Goal: Task Accomplishment & Management: Use online tool/utility

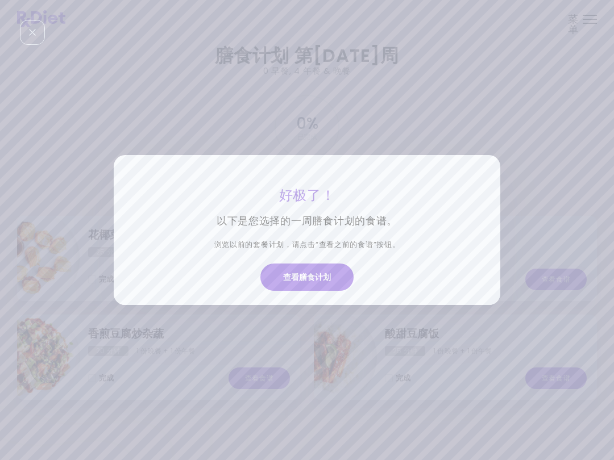
click at [310, 282] on button "查看膳食计划" at bounding box center [306, 277] width 93 height 27
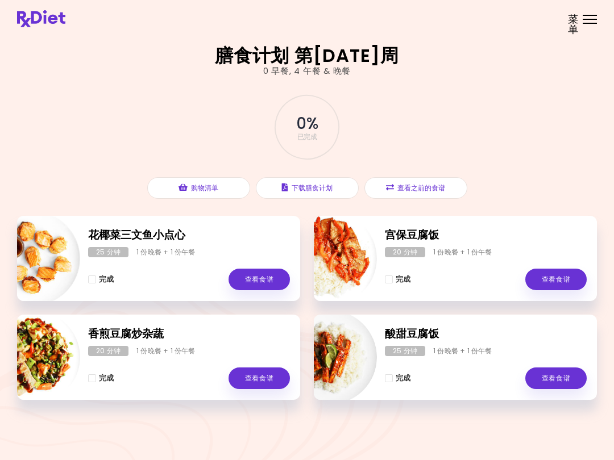
click at [583, 23] on div at bounding box center [590, 23] width 14 height 1
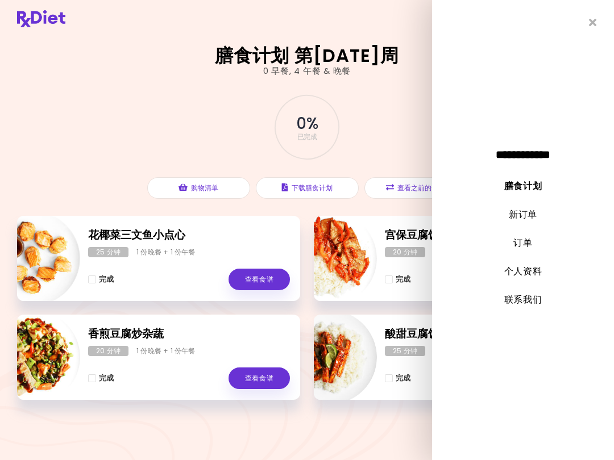
click at [527, 216] on link "新订单" at bounding box center [523, 214] width 28 height 13
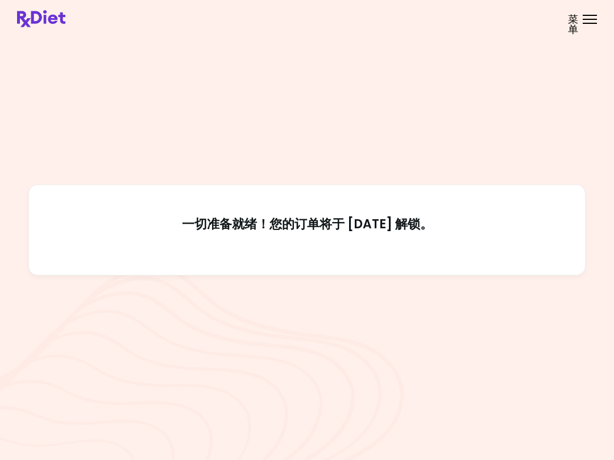
click at [576, 23] on span "菜单" at bounding box center [573, 24] width 11 height 20
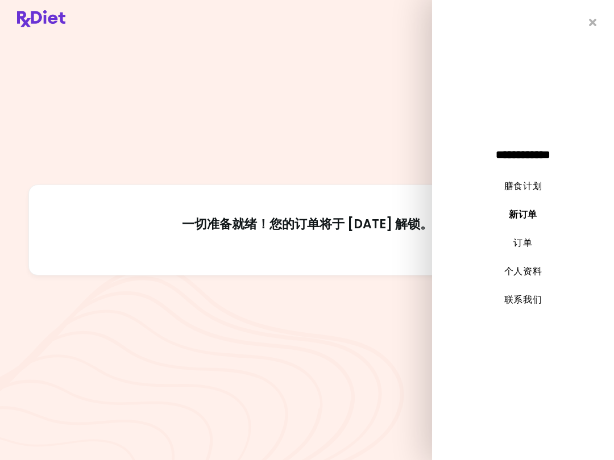
click at [522, 184] on link "膳食计划" at bounding box center [523, 186] width 38 height 13
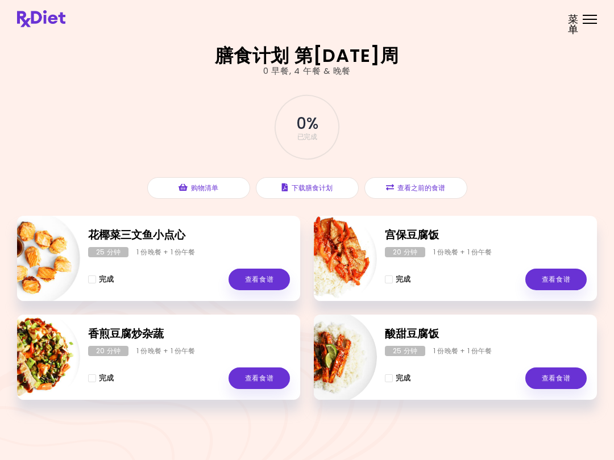
click at [419, 189] on button "查看之前的食谱" at bounding box center [415, 188] width 103 height 22
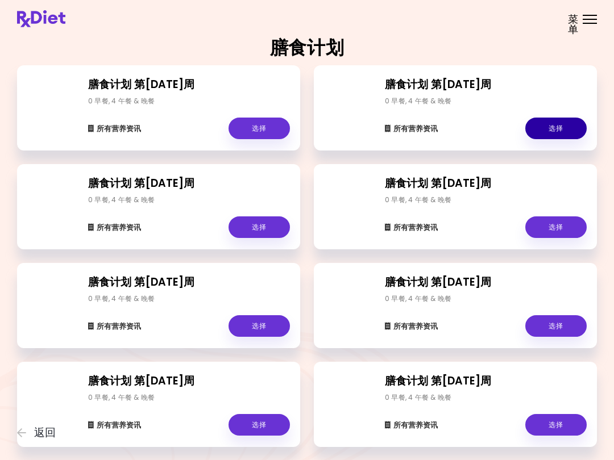
click at [539, 131] on link "选择" at bounding box center [555, 129] width 61 height 22
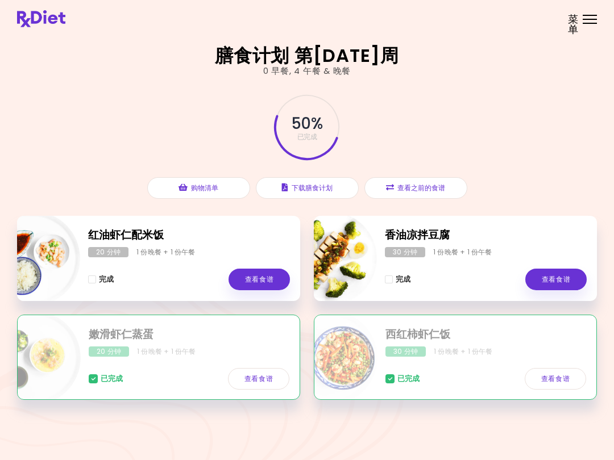
click at [101, 261] on div "完成 查看食谱" at bounding box center [189, 273] width 202 height 33
click at [261, 281] on link "查看食谱" at bounding box center [258, 280] width 61 height 22
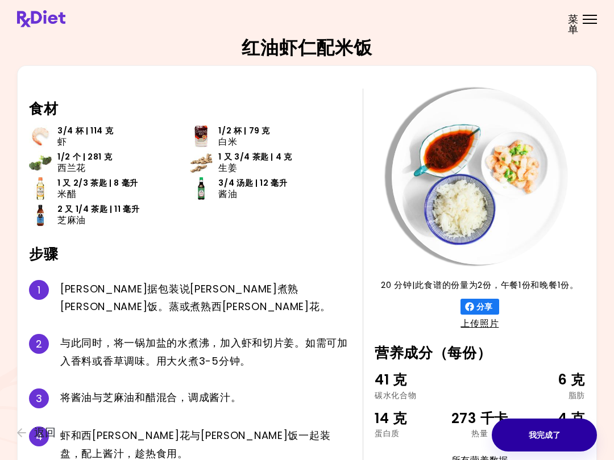
click at [548, 441] on button "我完成了" at bounding box center [544, 435] width 105 height 33
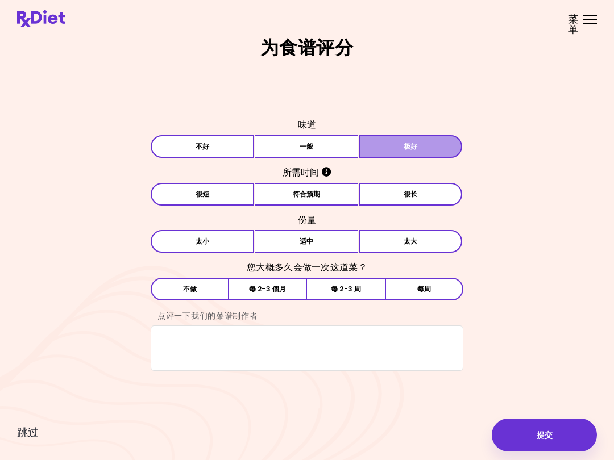
click at [409, 148] on button "极好" at bounding box center [410, 146] width 103 height 23
click at [331, 197] on button "符合预期" at bounding box center [306, 194] width 103 height 23
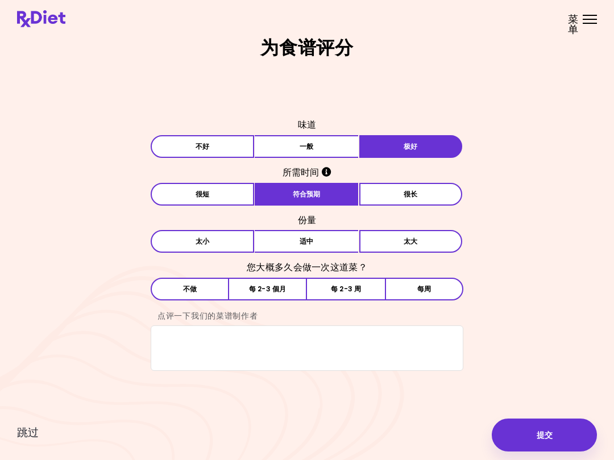
click at [221, 243] on button "[PERSON_NAME]" at bounding box center [202, 241] width 103 height 23
click at [364, 292] on button "每 2-3 周" at bounding box center [346, 289] width 78 height 23
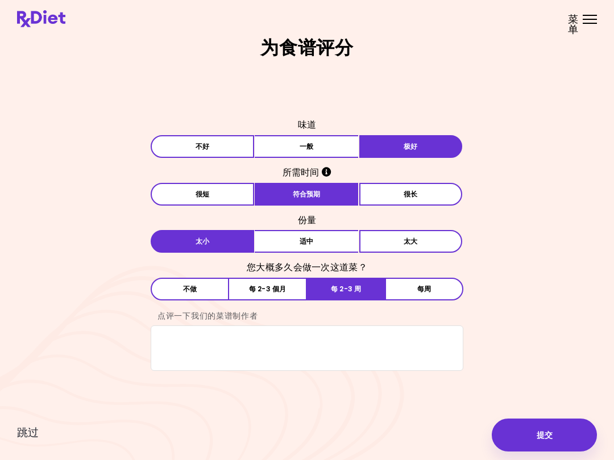
click at [558, 436] on button "提交" at bounding box center [544, 435] width 105 height 33
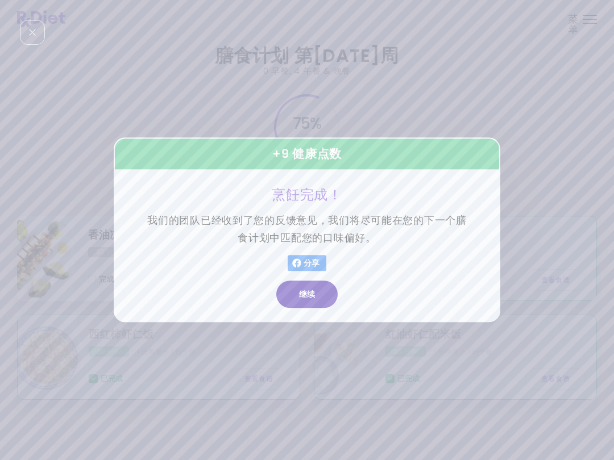
click at [308, 301] on button "继续" at bounding box center [306, 294] width 61 height 27
